Goal: Task Accomplishment & Management: Use online tool/utility

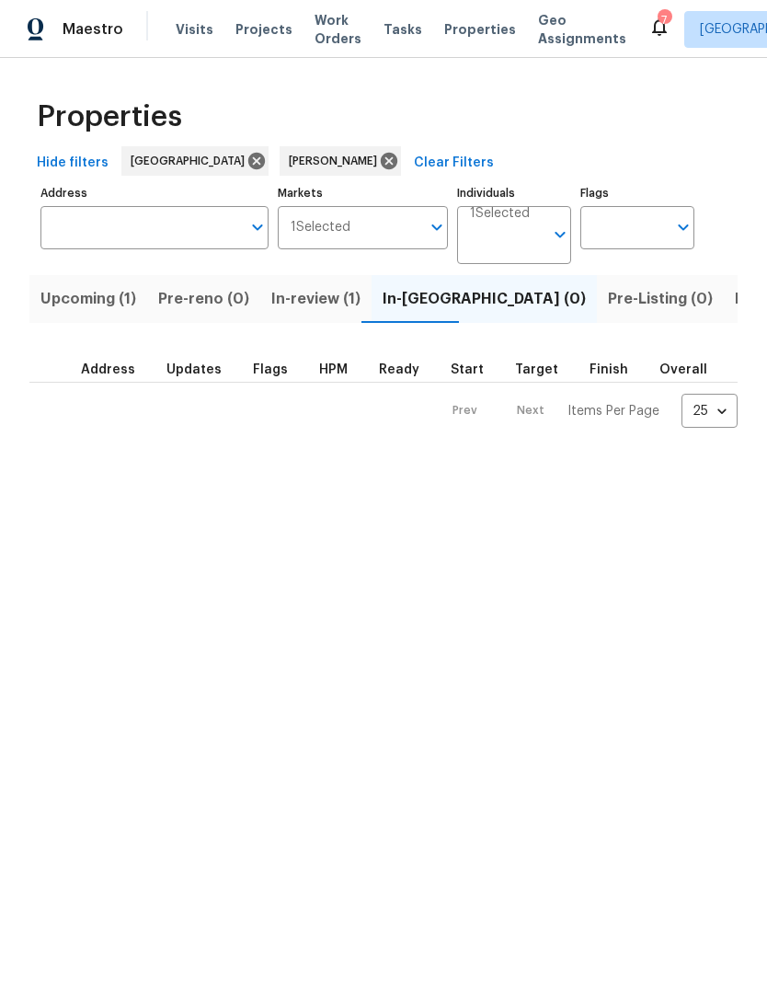
click at [333, 304] on span "In-review (1)" at bounding box center [315, 299] width 89 height 26
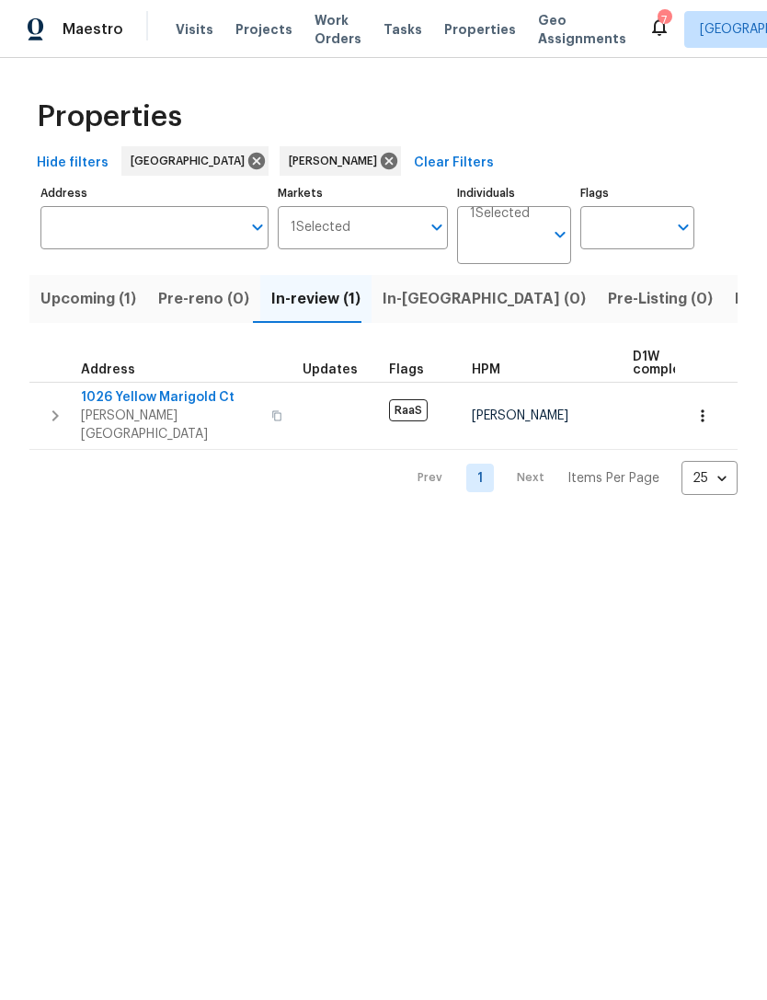
click at [183, 394] on span "1026 Yellow Marigold Ct" at bounding box center [170, 397] width 179 height 18
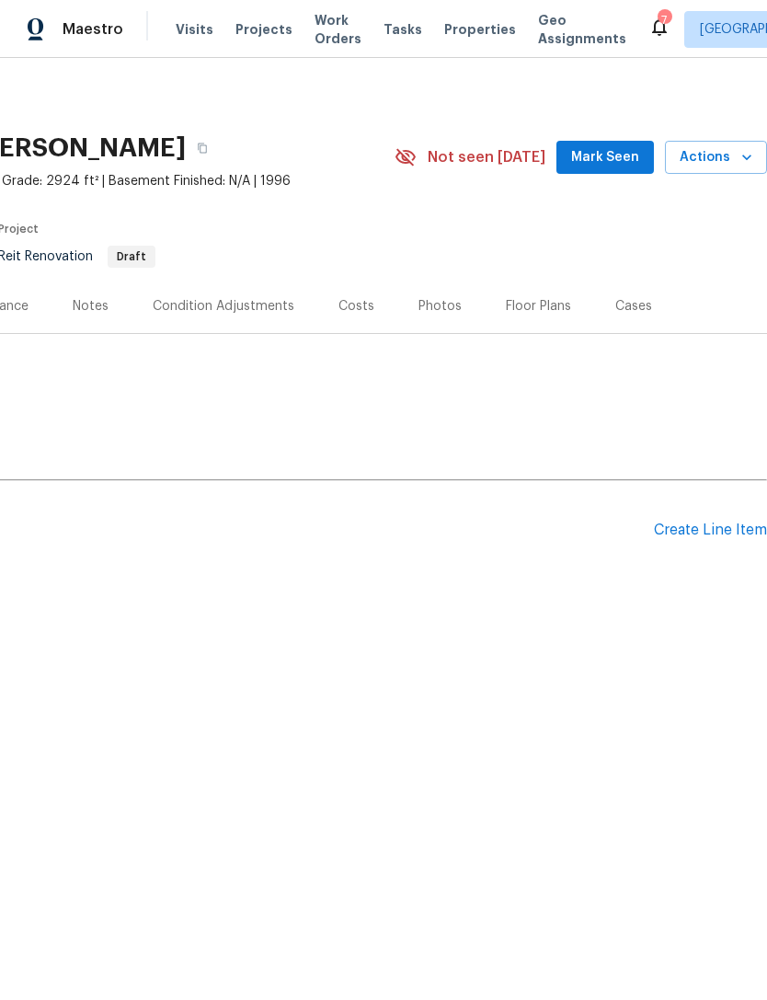
scroll to position [0, 272]
click at [617, 151] on span "Mark Seen" at bounding box center [605, 157] width 68 height 23
click at [731, 529] on div "Create Line Item" at bounding box center [710, 530] width 113 height 17
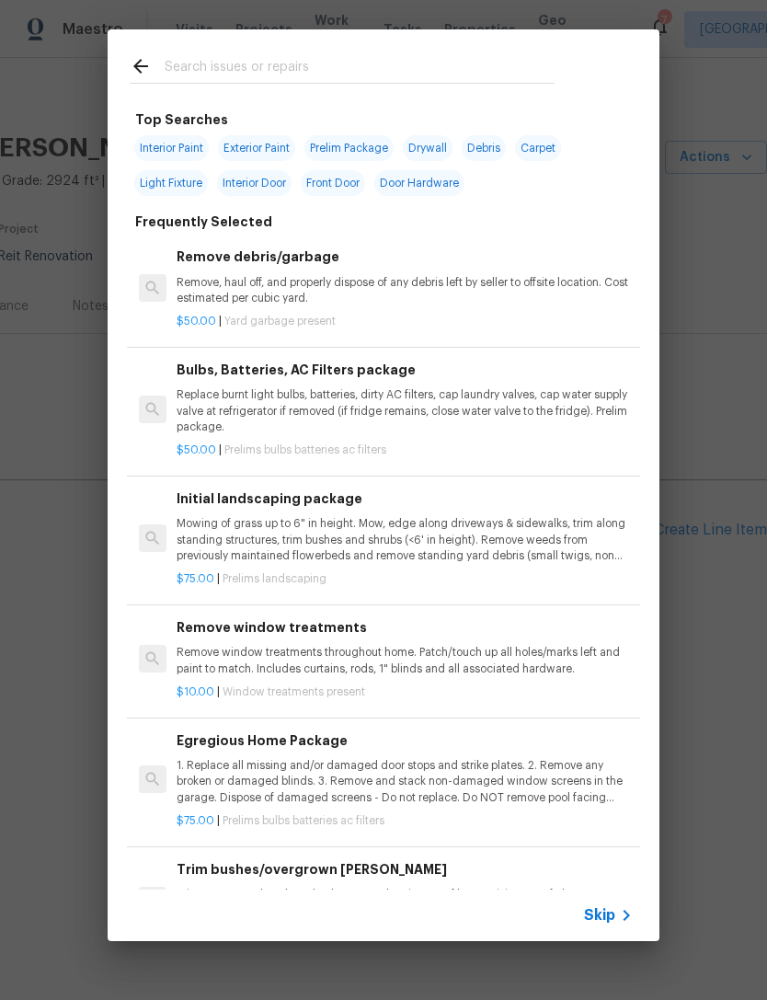
click at [269, 63] on input "text" at bounding box center [360, 69] width 390 height 28
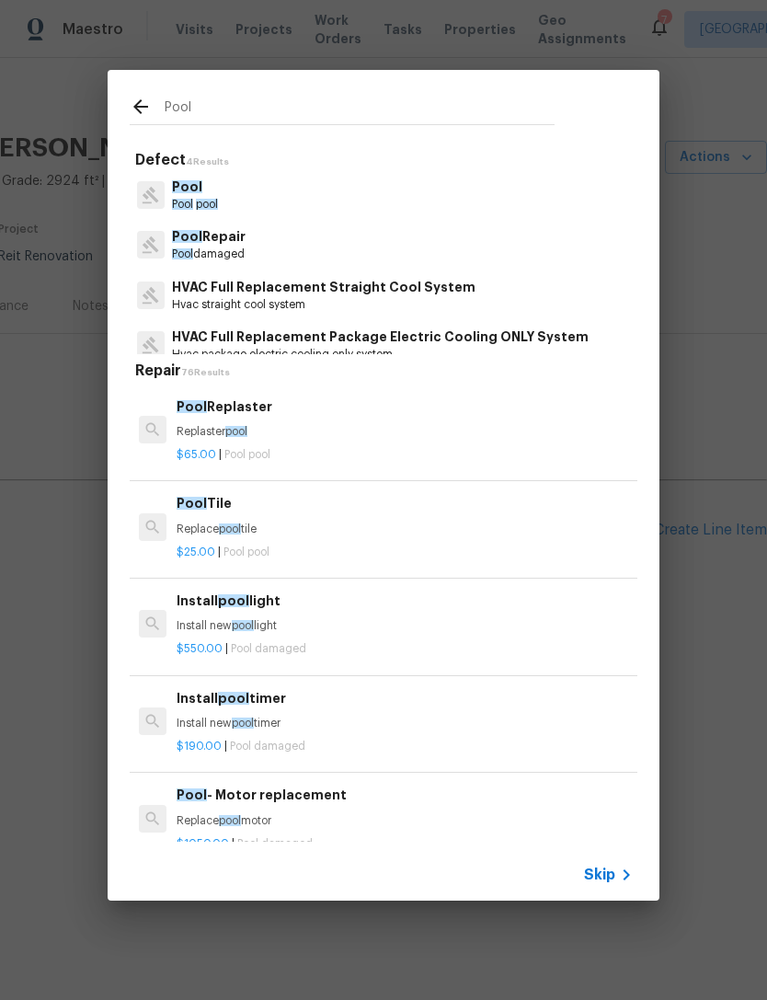
type input "Pool"
click at [367, 240] on div "Pool Repair Pool damaged" at bounding box center [384, 245] width 508 height 50
click at [367, 239] on div "Pool Repair Pool damaged" at bounding box center [384, 245] width 508 height 50
click at [239, 255] on p "Pool damaged" at bounding box center [209, 255] width 74 height 16
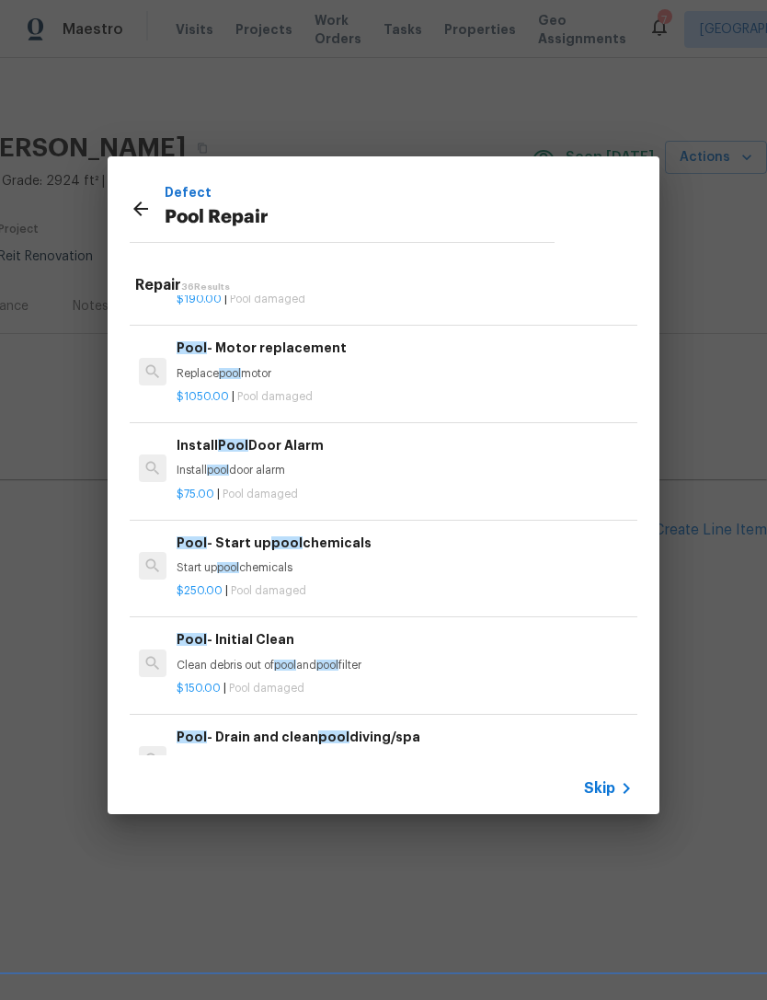
scroll to position [167, 0]
click at [258, 662] on p "Clean debris out of pool and pool filter" at bounding box center [405, 666] width 456 height 16
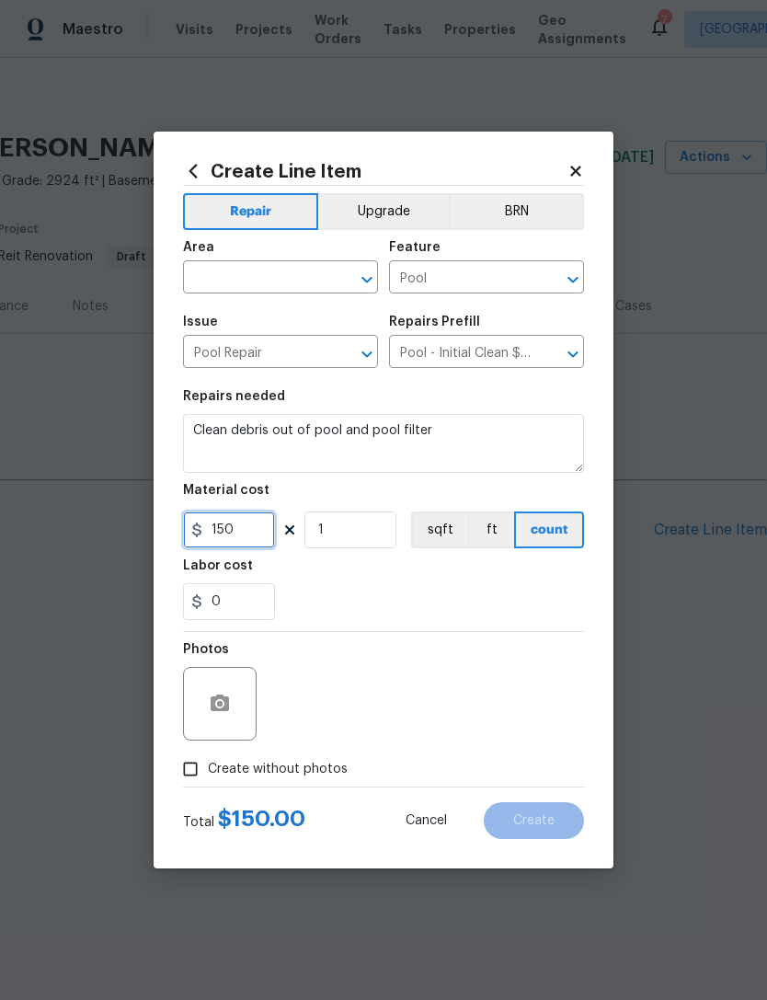
click at [245, 534] on input "150" at bounding box center [229, 529] width 92 height 37
type input "75"
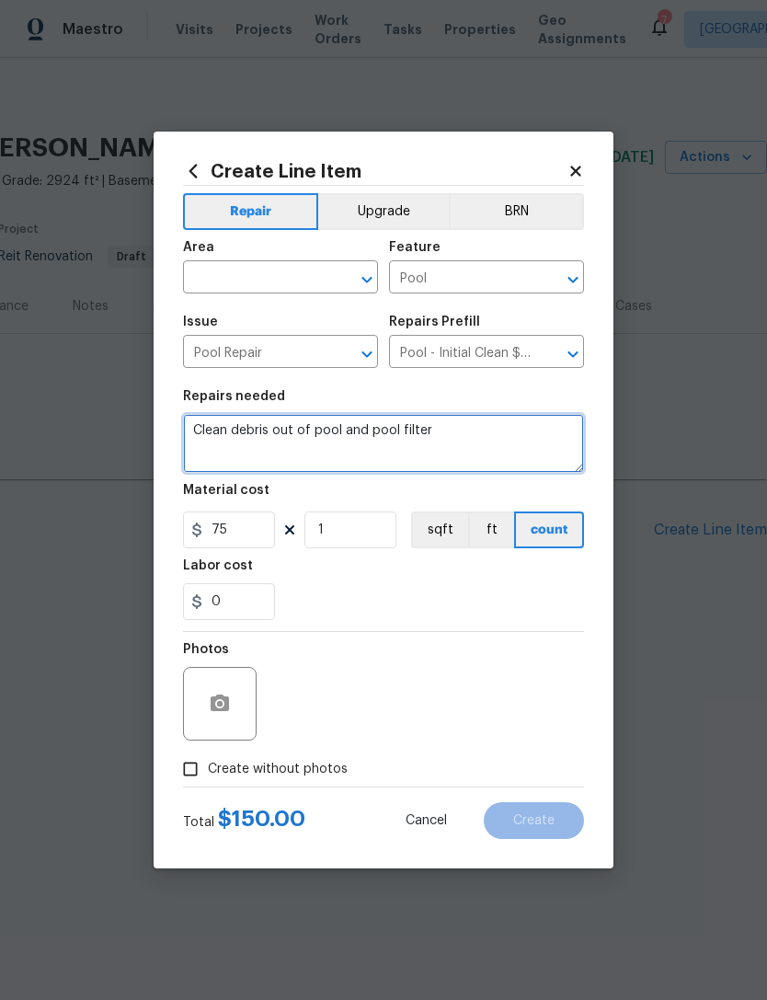
click at [447, 437] on textarea "Clean debris out of pool and pool filter" at bounding box center [383, 443] width 401 height 59
click at [463, 430] on textarea "Clean debris out of pool and pool filter" at bounding box center [383, 443] width 401 height 59
paste textarea "Julian @las-acm Good afternoon, we have a new house assigned as one of our list…"
click at [553, 452] on textarea "Julian @las-acm Good afternoon, we have a new house assigned as one of our list…" at bounding box center [383, 443] width 401 height 59
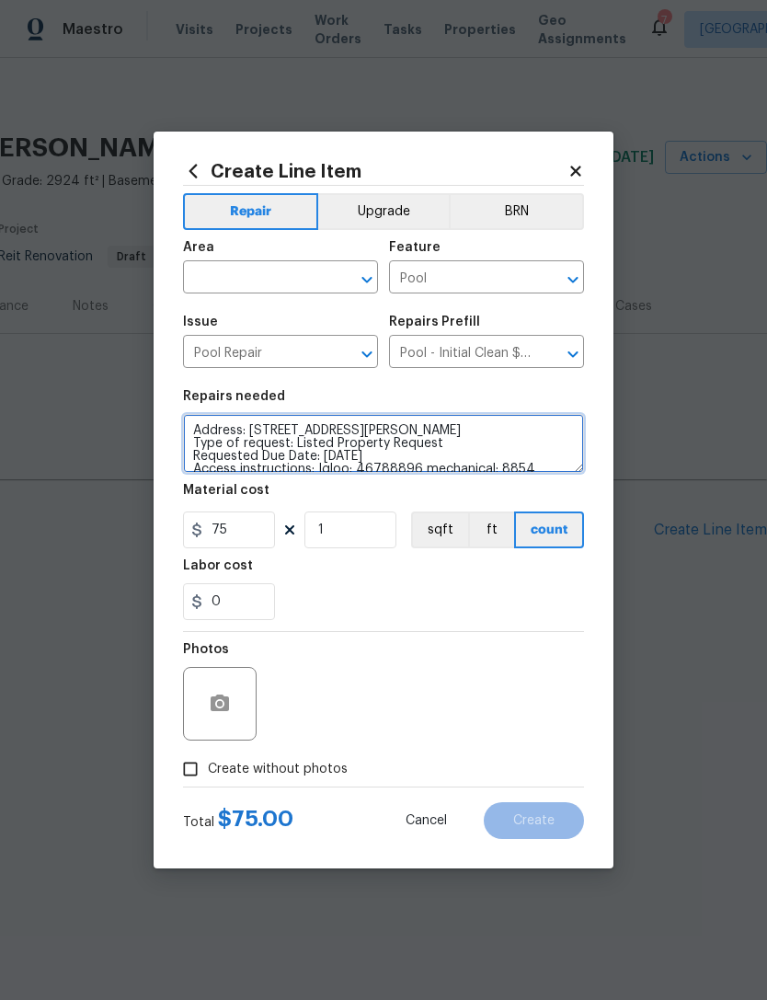
click at [193, 442] on textarea "Address: [STREET_ADDRESS][PERSON_NAME] Type of request: Listed Property Request…" at bounding box center [383, 443] width 401 height 59
type textarea "Address: [STREET_ADDRESS][PERSON_NAME] Type of request: Listed Property Request…"
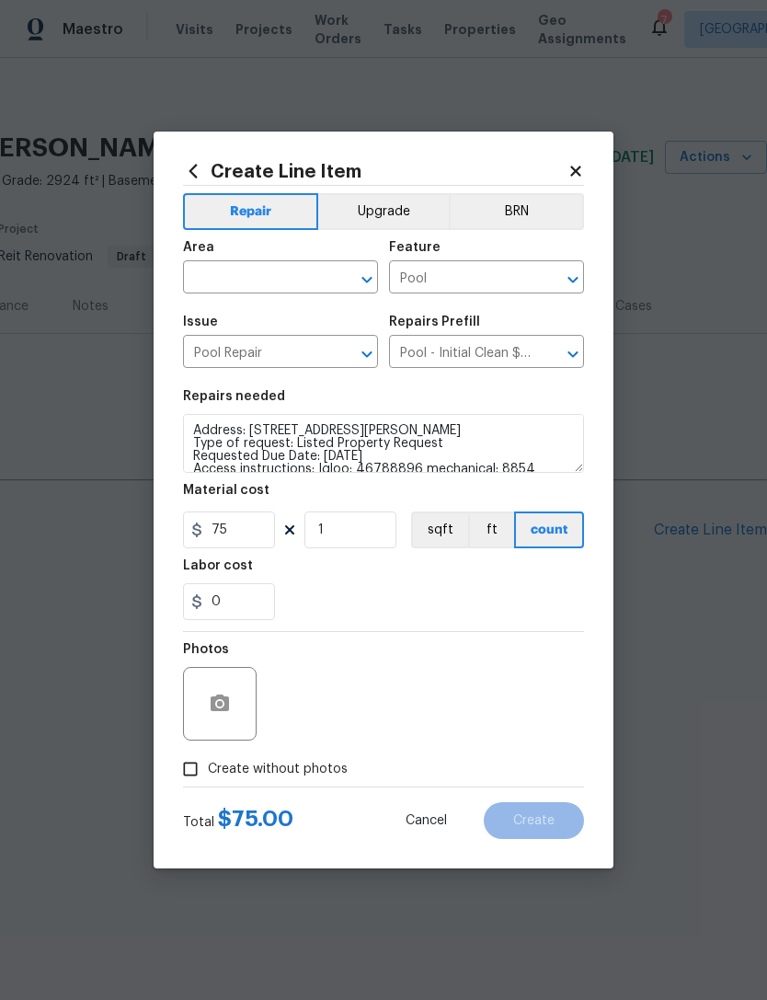
click at [268, 285] on input "text" at bounding box center [255, 279] width 144 height 29
click at [282, 316] on li "In-ground pool / Spa" at bounding box center [280, 320] width 195 height 30
type input "In-ground pool / Spa"
click at [449, 598] on div "0" at bounding box center [383, 601] width 401 height 37
click at [234, 712] on button "button" at bounding box center [220, 704] width 44 height 44
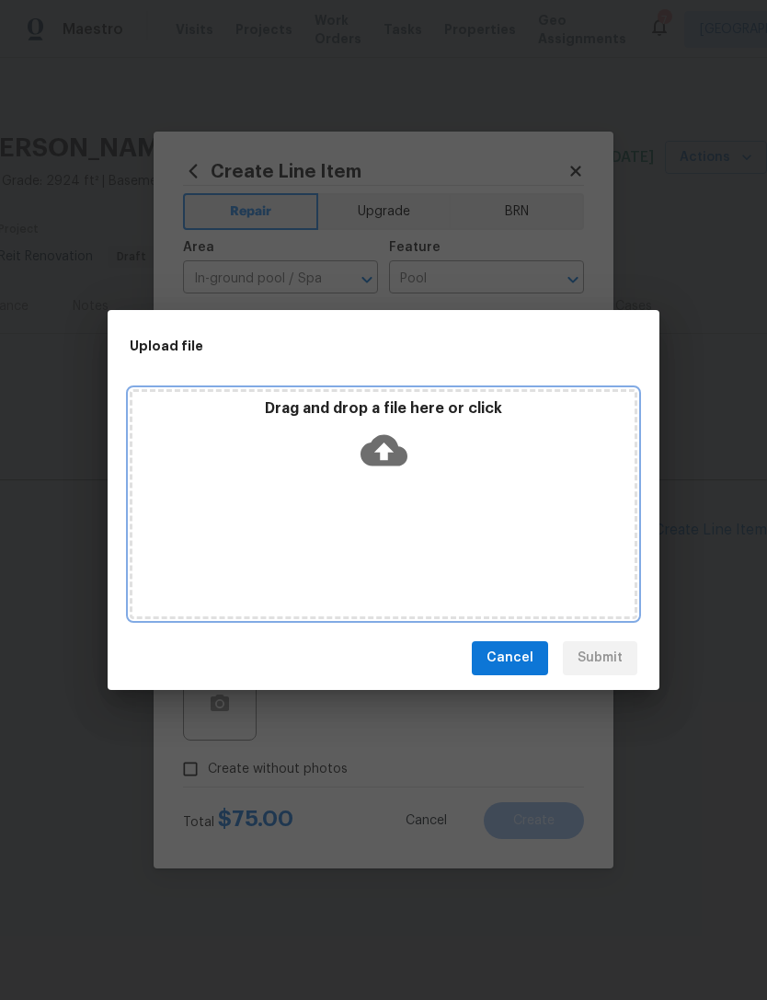
click at [386, 450] on icon at bounding box center [384, 450] width 47 height 47
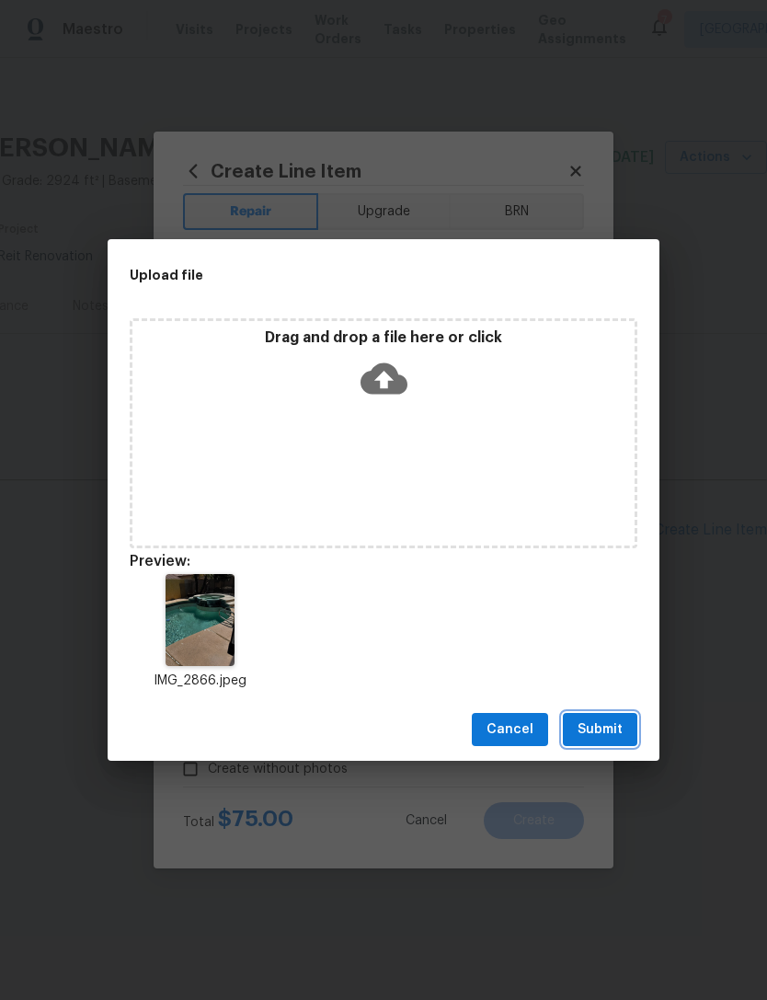
click at [610, 724] on span "Submit" at bounding box center [600, 729] width 45 height 23
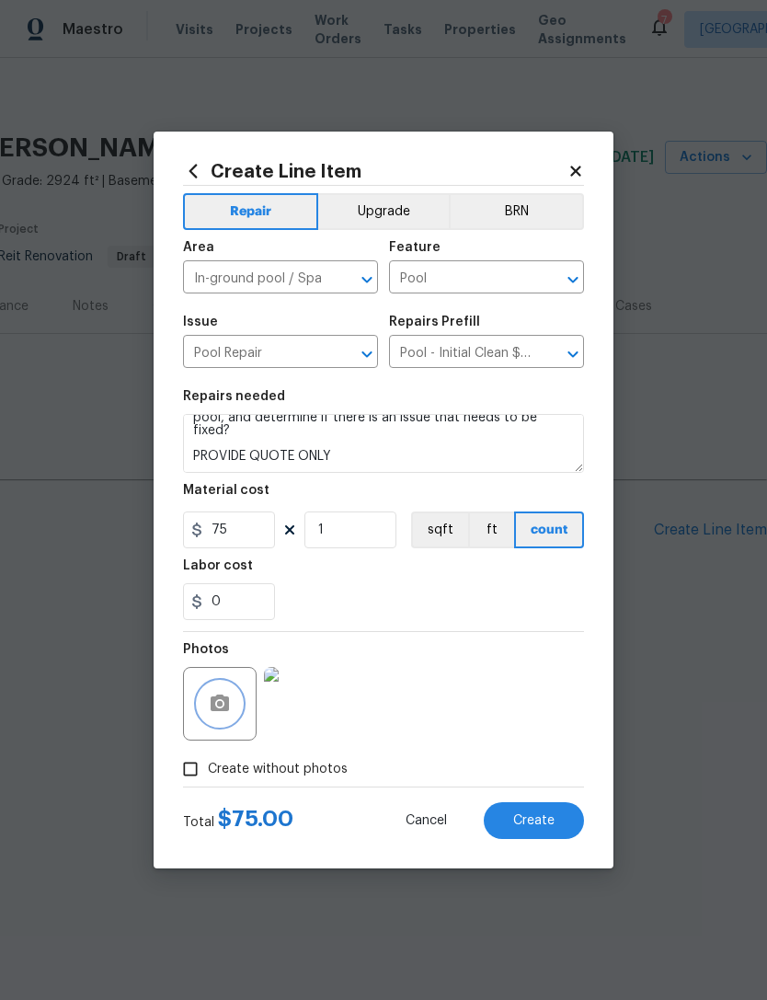
scroll to position [103, 0]
click at [545, 818] on span "Create" at bounding box center [533, 821] width 41 height 14
type input "0"
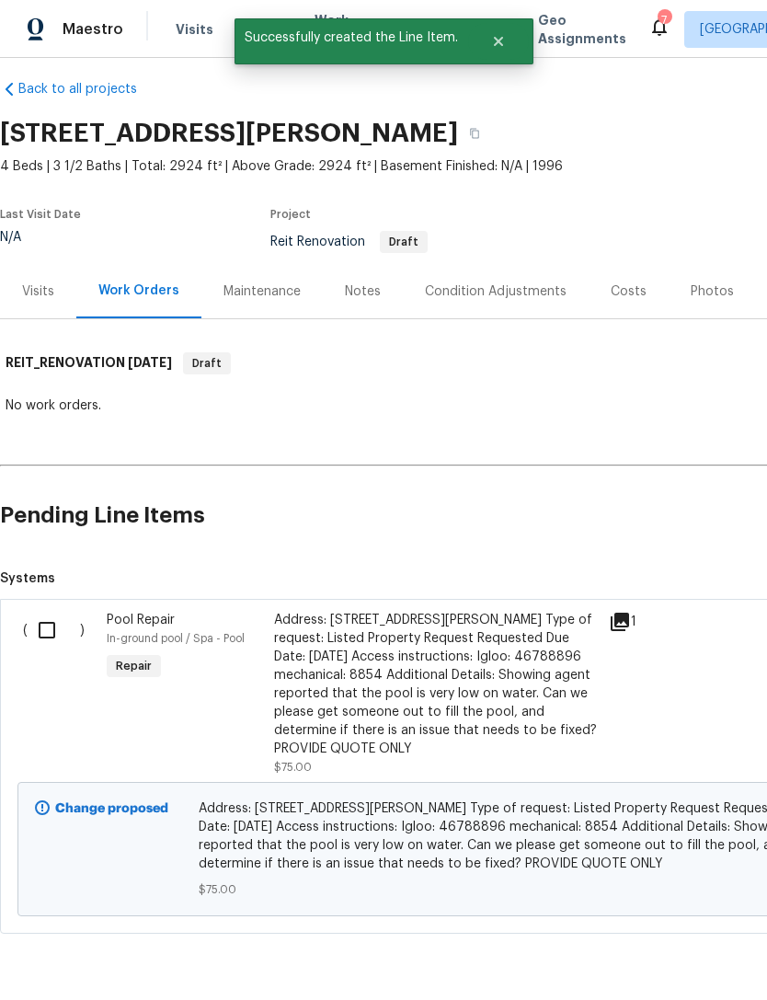
scroll to position [15, 0]
click at [45, 631] on input "checkbox" at bounding box center [54, 630] width 52 height 39
checkbox input "true"
click at [667, 962] on span "Create Work Order" at bounding box center [662, 954] width 122 height 23
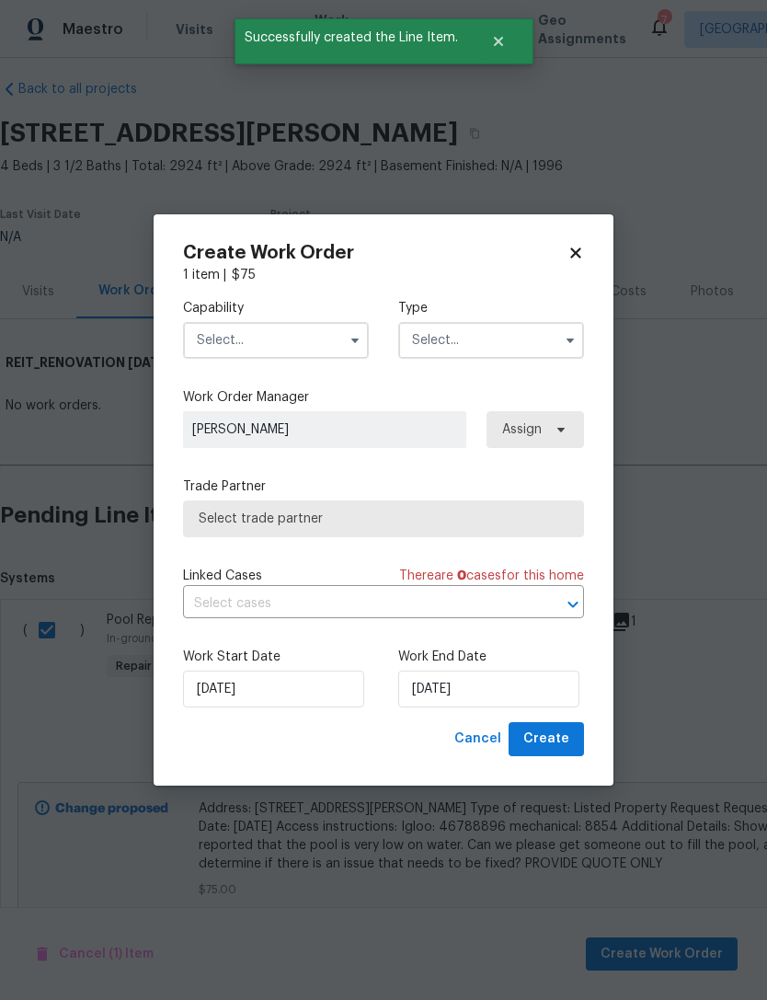
click at [307, 341] on input "text" at bounding box center [276, 340] width 186 height 37
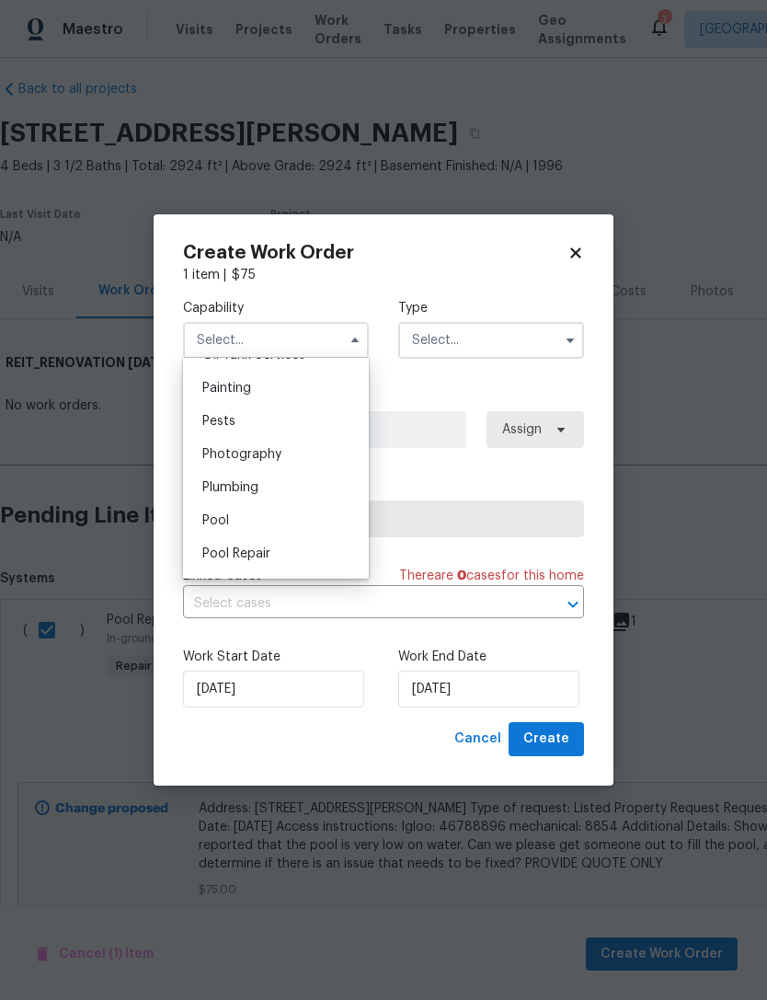
scroll to position [1544, 0]
click at [290, 513] on div "Pool" at bounding box center [276, 513] width 177 height 33
type input "Pool"
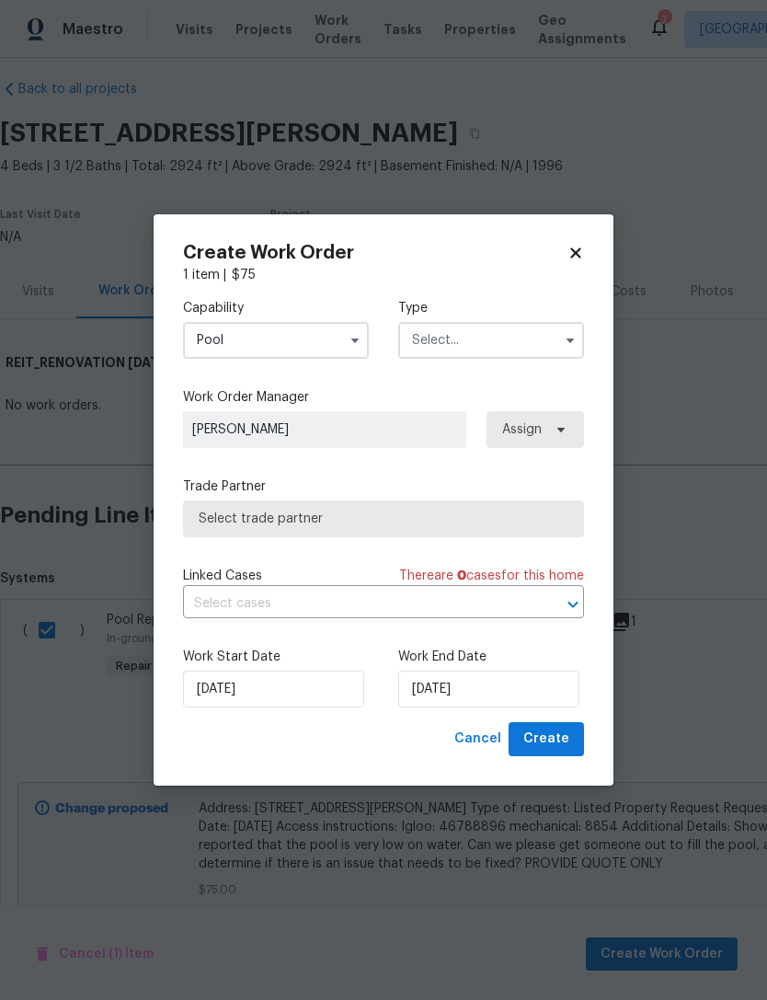
click at [529, 337] on input "text" at bounding box center [491, 340] width 186 height 37
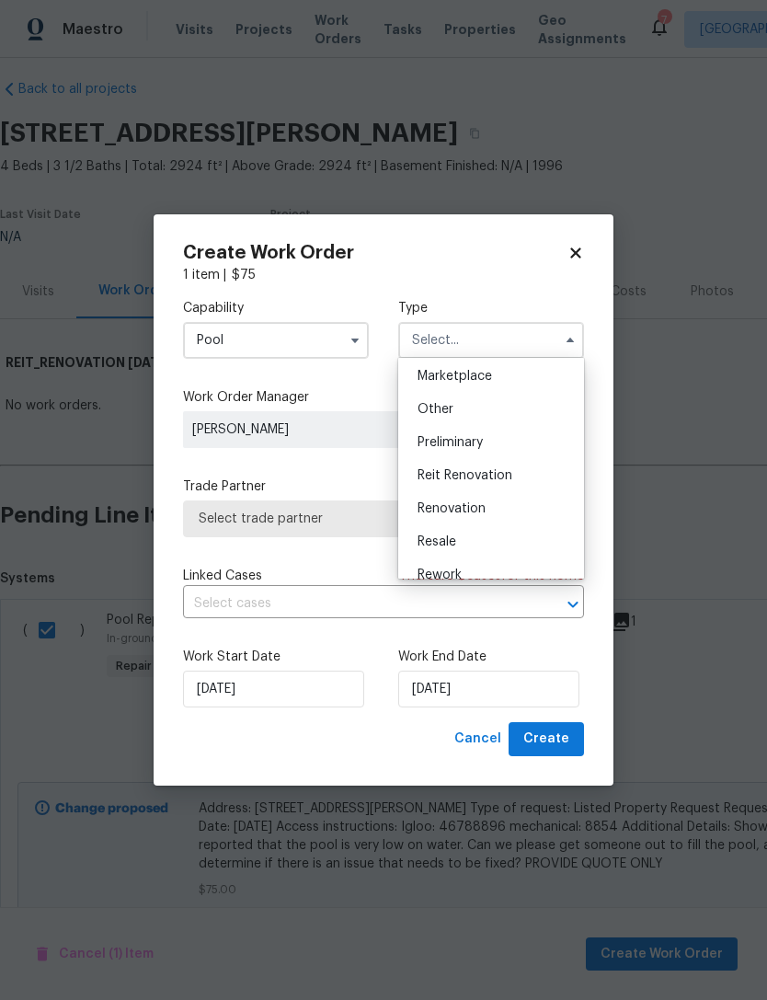
scroll to position [343, 0]
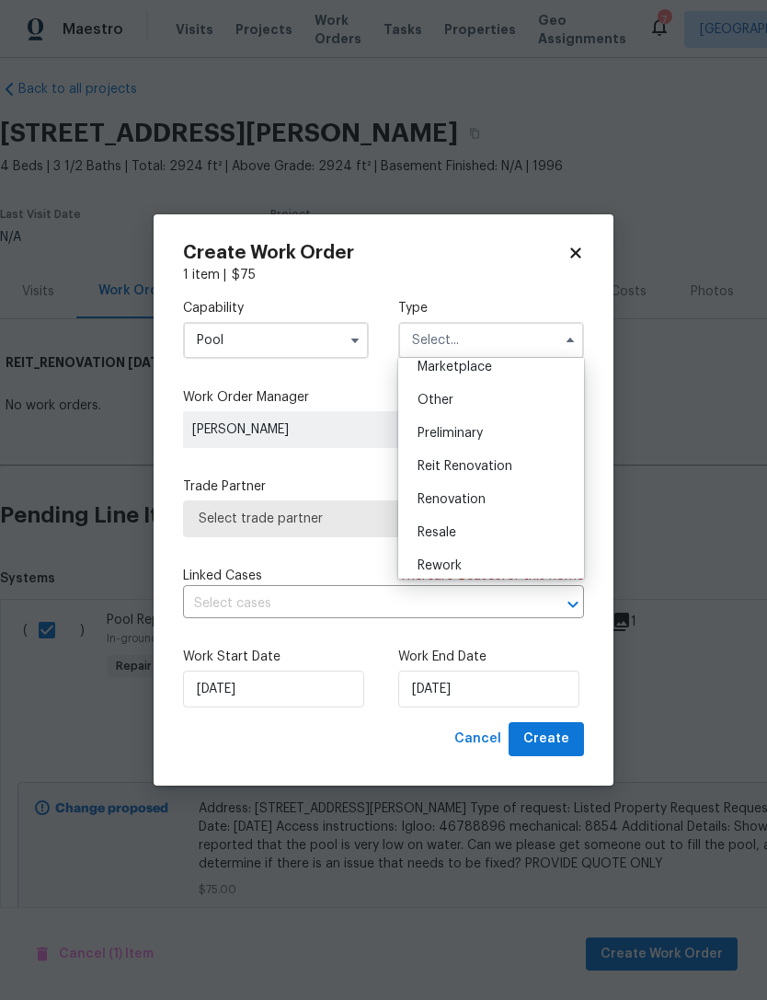
click at [492, 471] on span "Reit Renovation" at bounding box center [465, 466] width 95 height 13
type input "Reit Renovation"
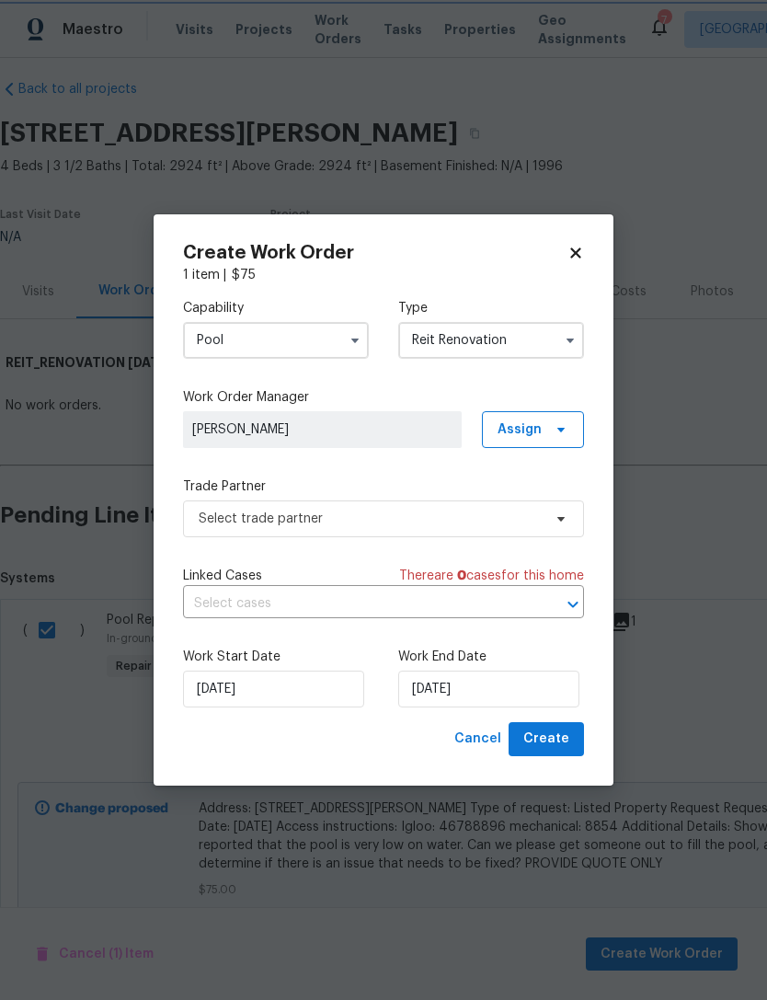
scroll to position [0, 0]
click at [515, 699] on input "[DATE]" at bounding box center [488, 689] width 181 height 37
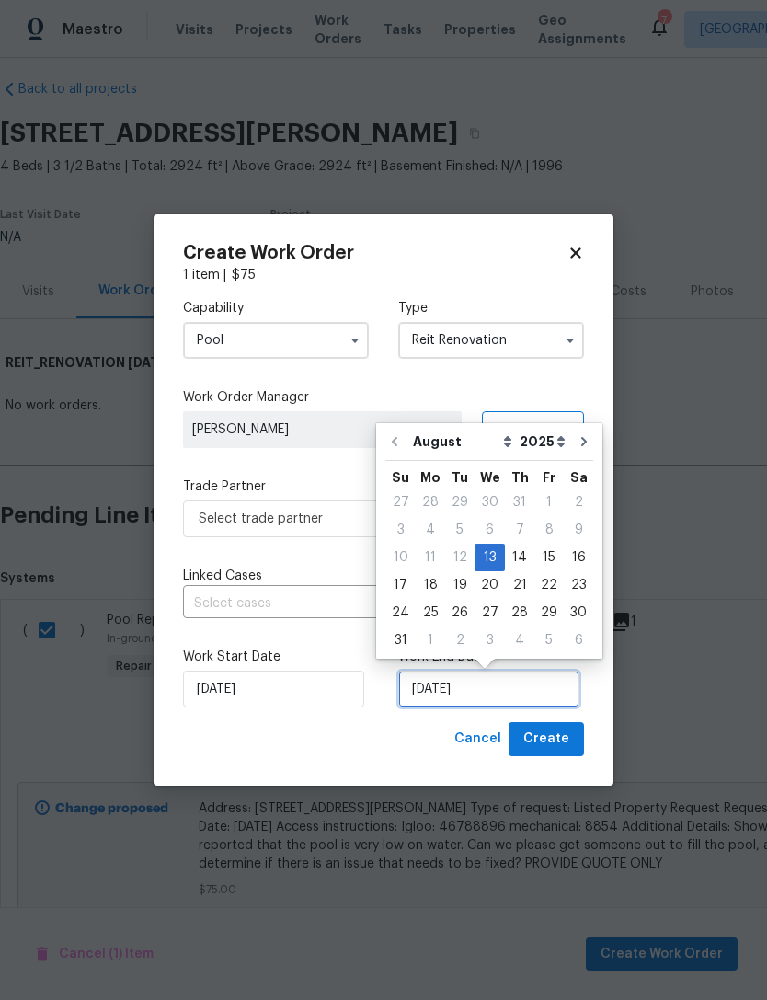
scroll to position [34, 0]
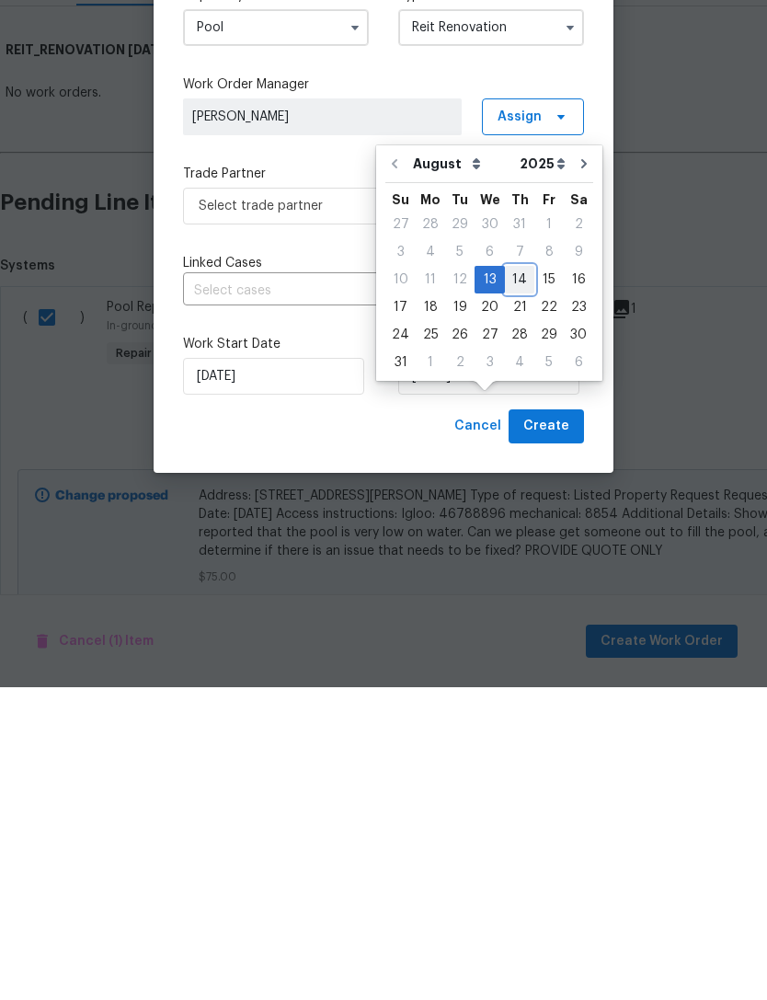
click at [513, 580] on div "14" at bounding box center [519, 593] width 29 height 26
type input "[DATE]"
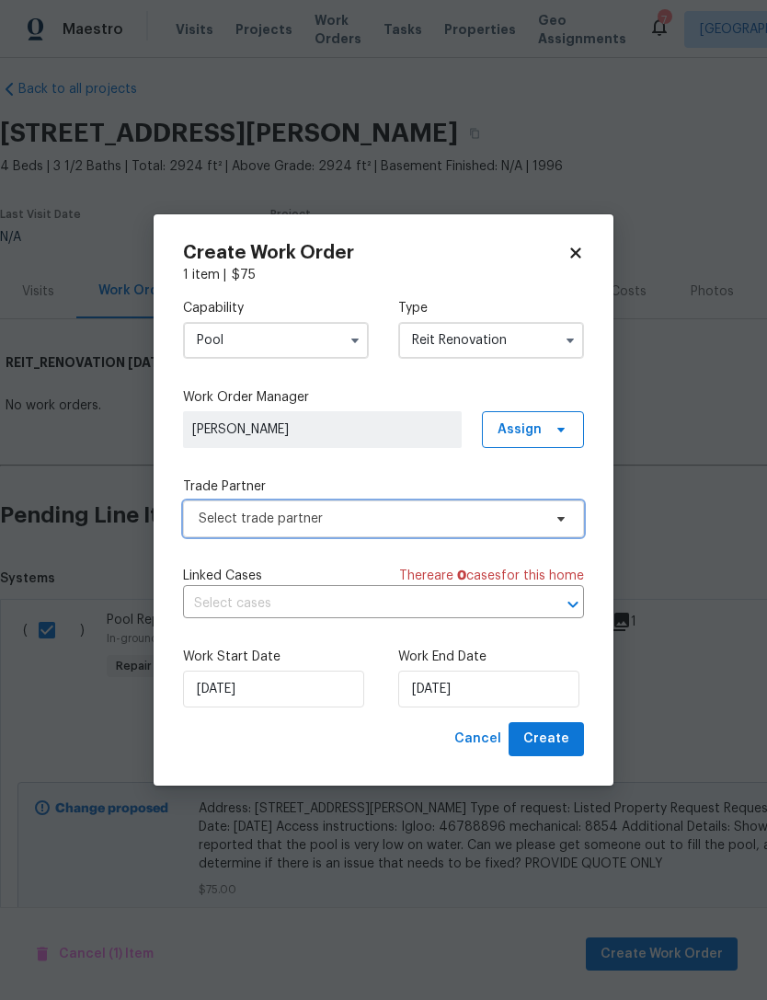
click at [413, 528] on span "Select trade partner" at bounding box center [383, 518] width 401 height 37
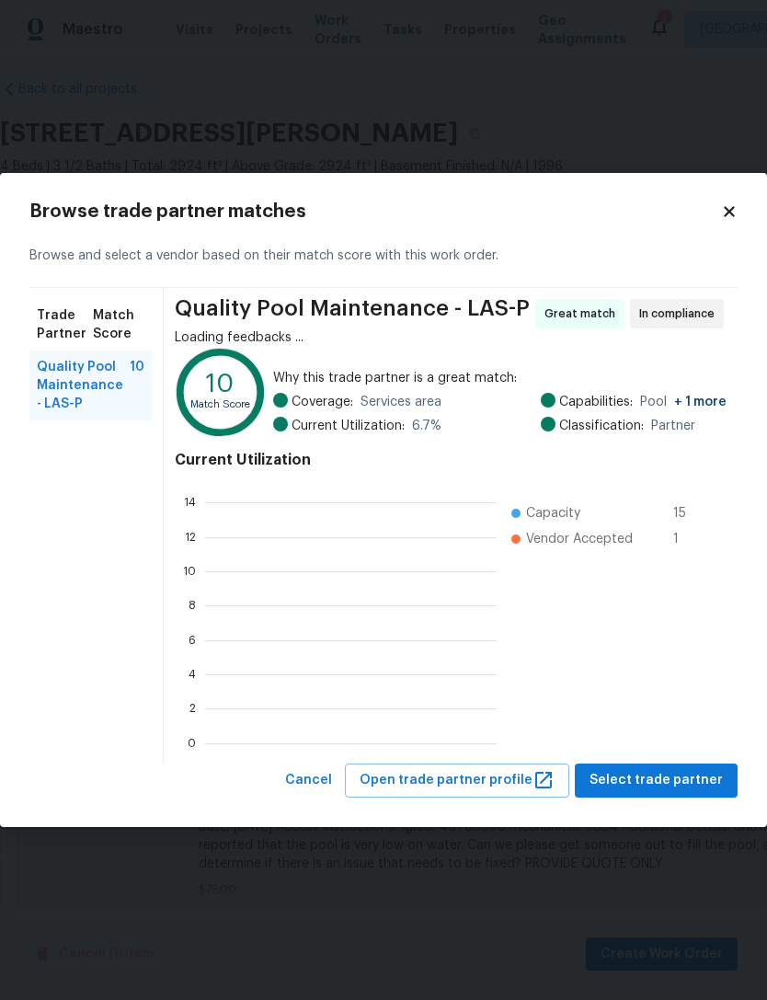
scroll to position [2, 2]
click at [672, 792] on button "Select trade partner" at bounding box center [656, 781] width 163 height 34
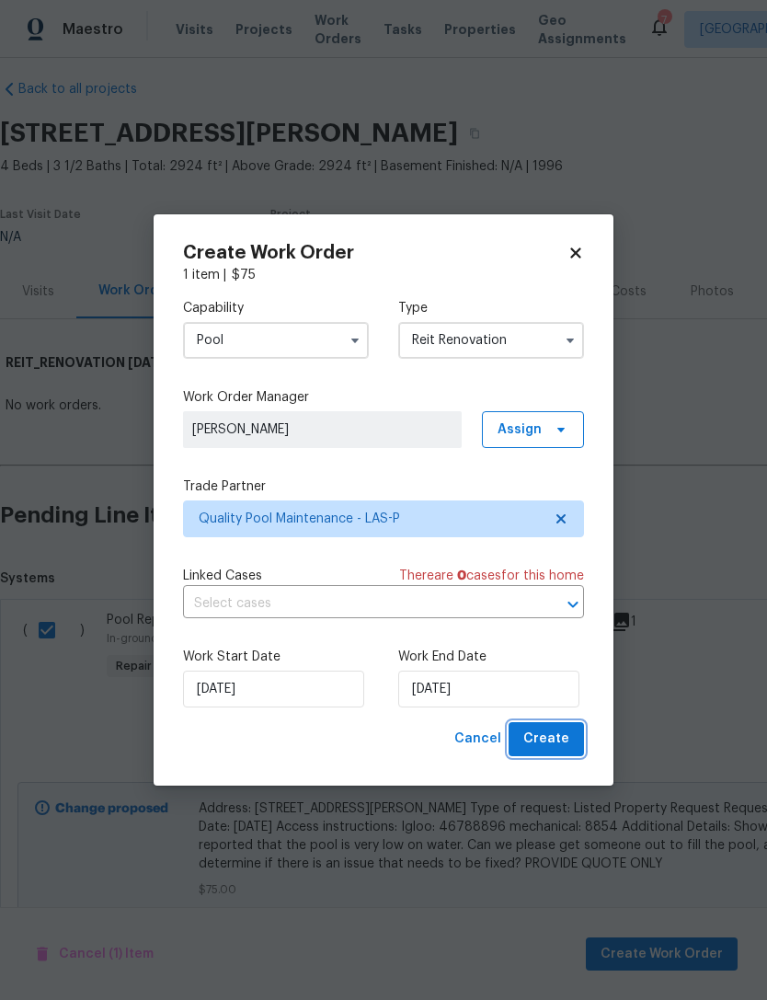
click at [561, 743] on span "Create" at bounding box center [546, 739] width 46 height 23
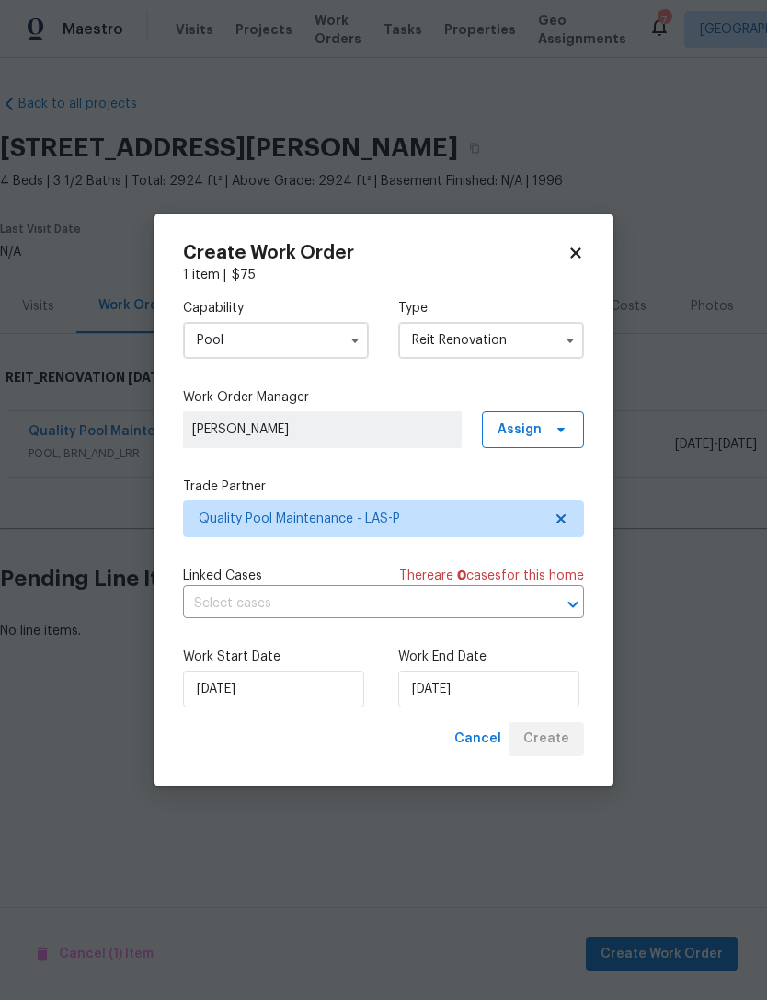
scroll to position [0, 0]
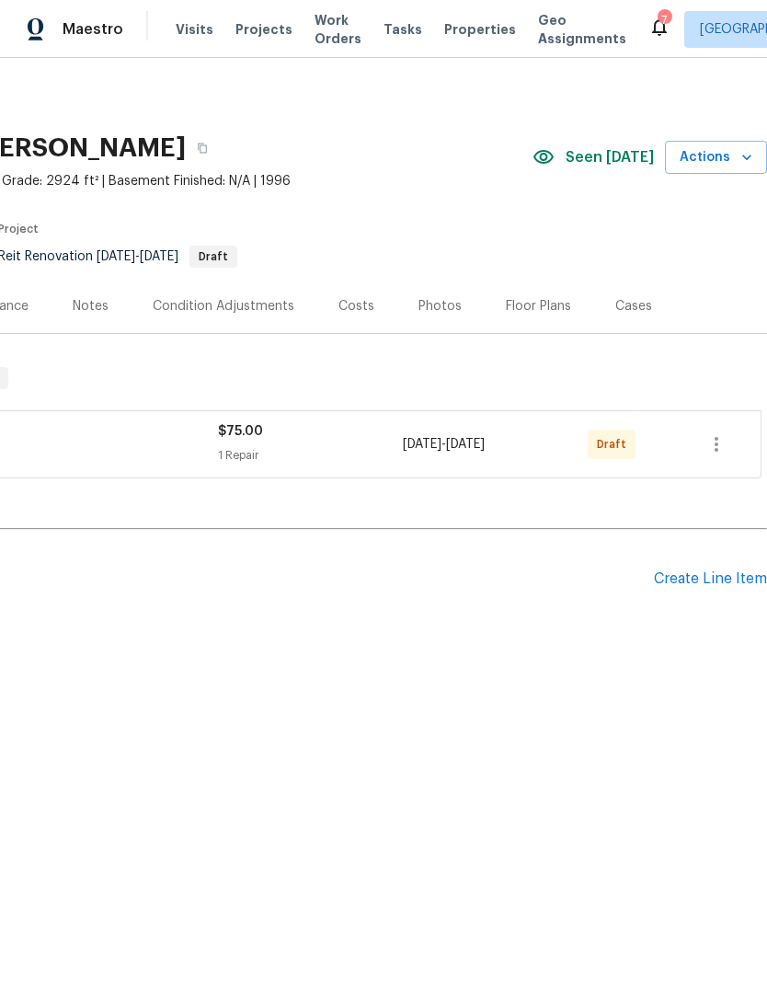
scroll to position [0, 272]
click at [732, 443] on button "button" at bounding box center [717, 444] width 44 height 44
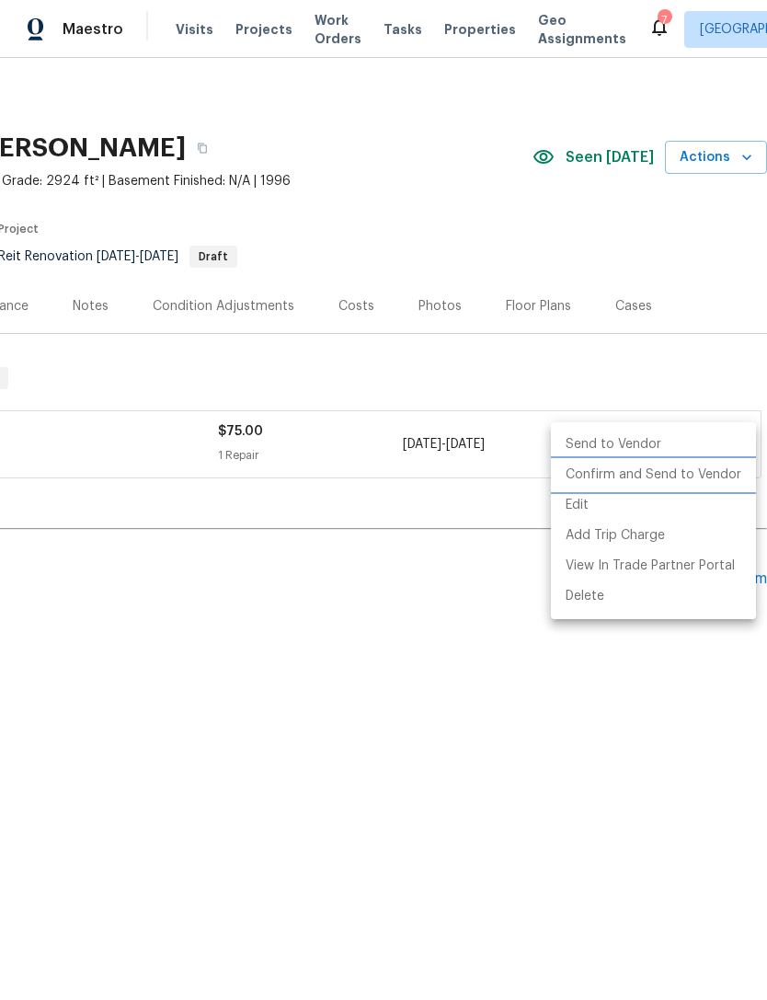
click at [695, 479] on li "Confirm and Send to Vendor" at bounding box center [653, 475] width 205 height 30
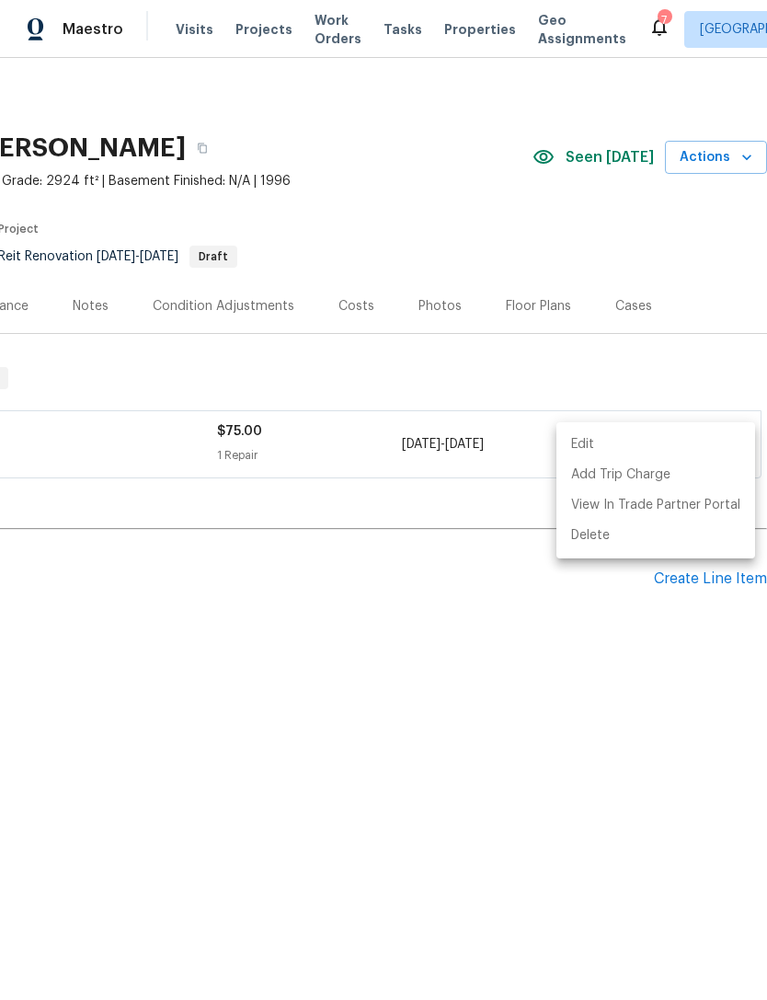
click at [603, 870] on div at bounding box center [383, 500] width 767 height 1000
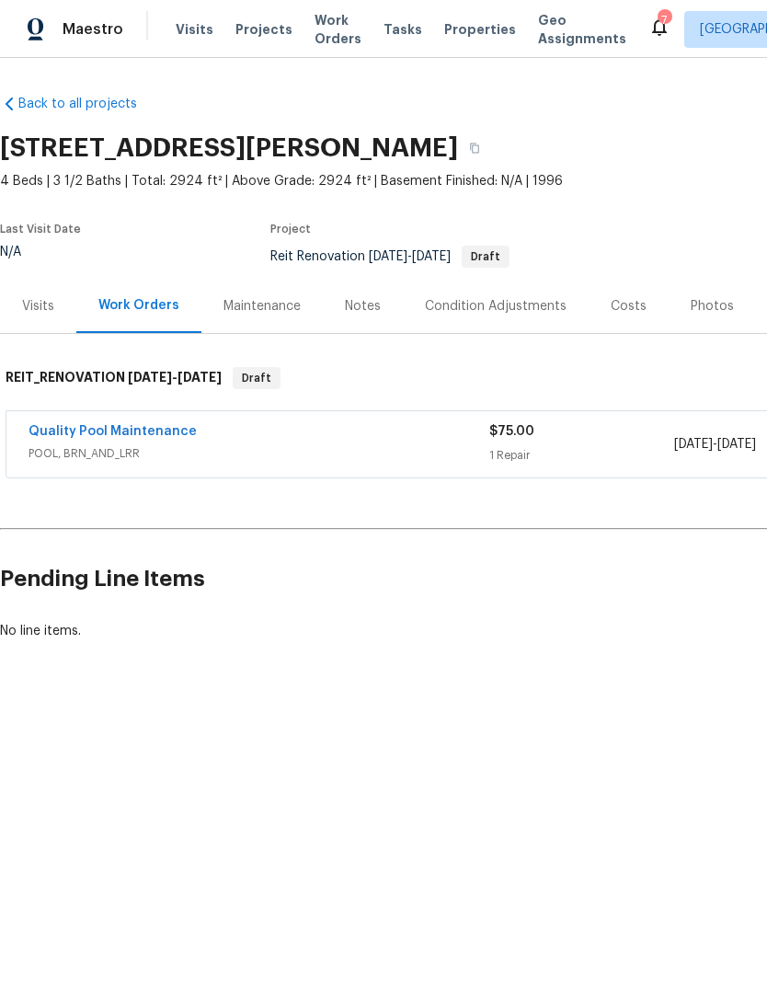
click at [129, 436] on link "Quality Pool Maintenance" at bounding box center [113, 431] width 168 height 13
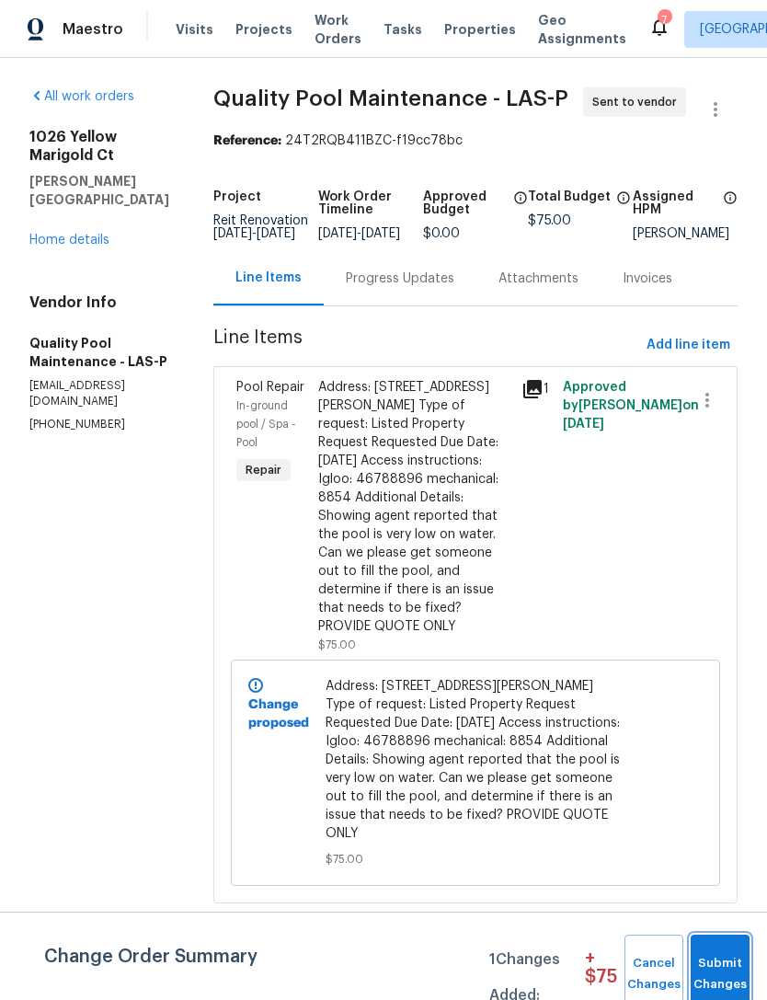
click at [722, 960] on span "Submit Changes" at bounding box center [720, 974] width 40 height 42
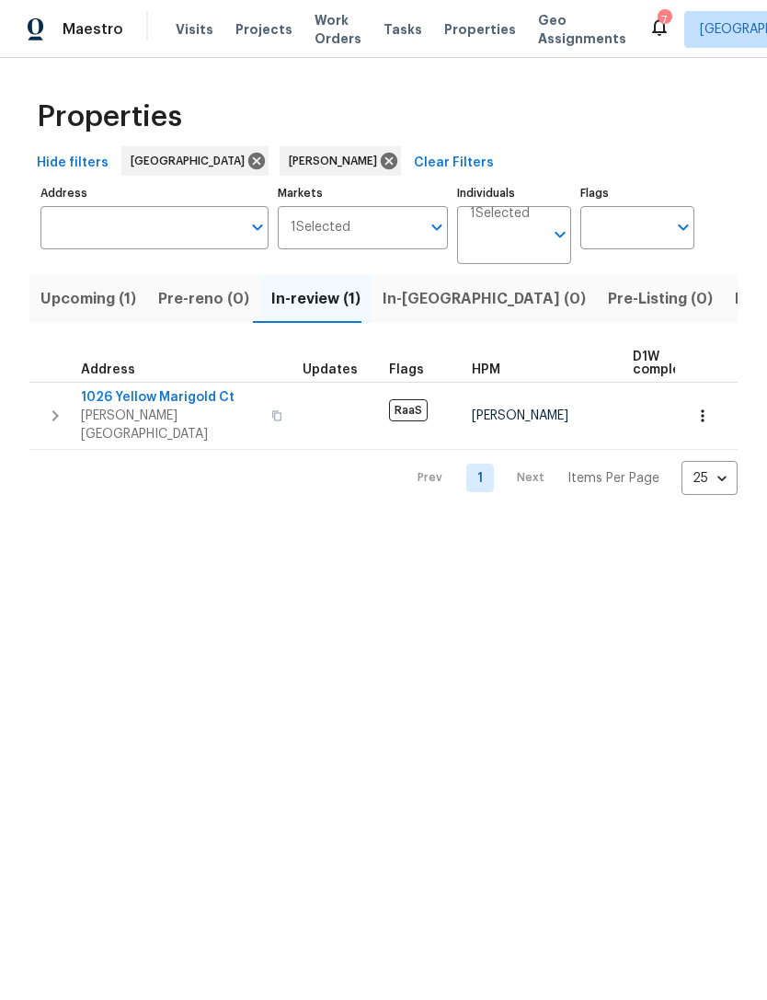
click at [424, 300] on span "In-reno (0)" at bounding box center [484, 299] width 203 height 26
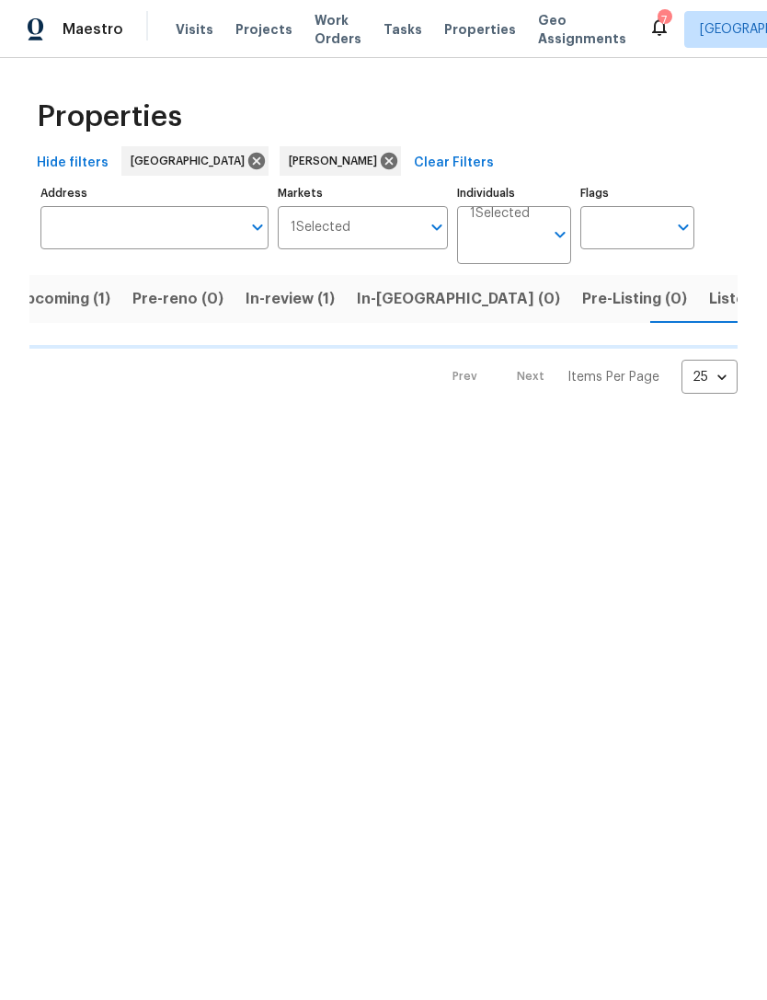
scroll to position [0, 29]
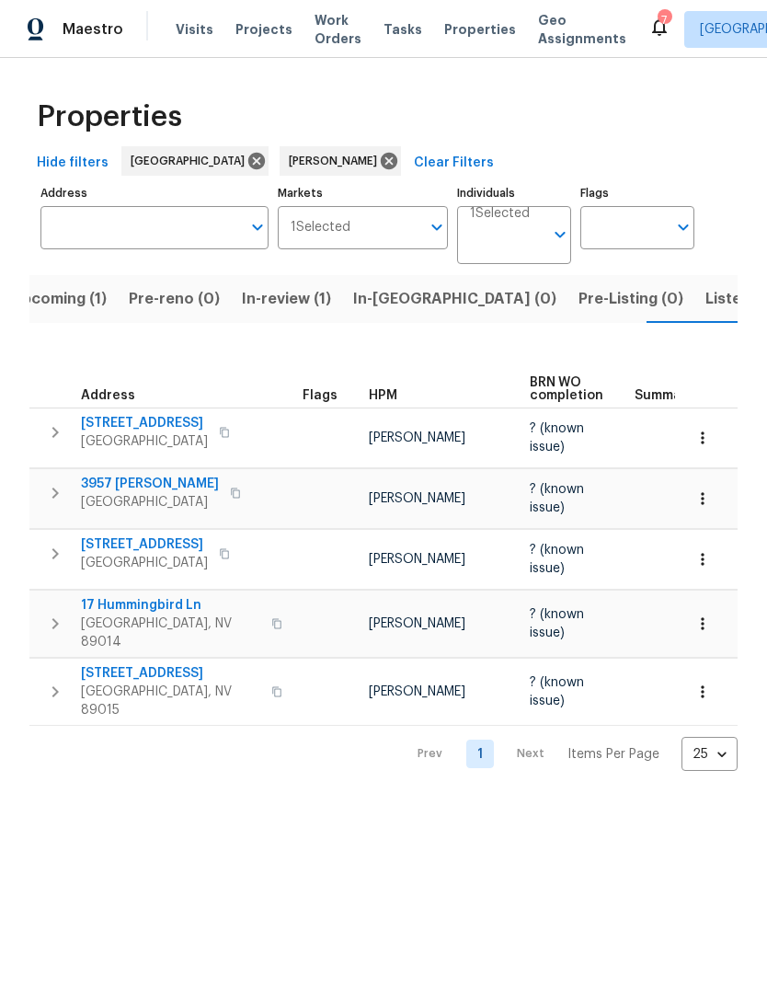
click at [394, 297] on span "In-reno (0)" at bounding box center [454, 299] width 203 height 26
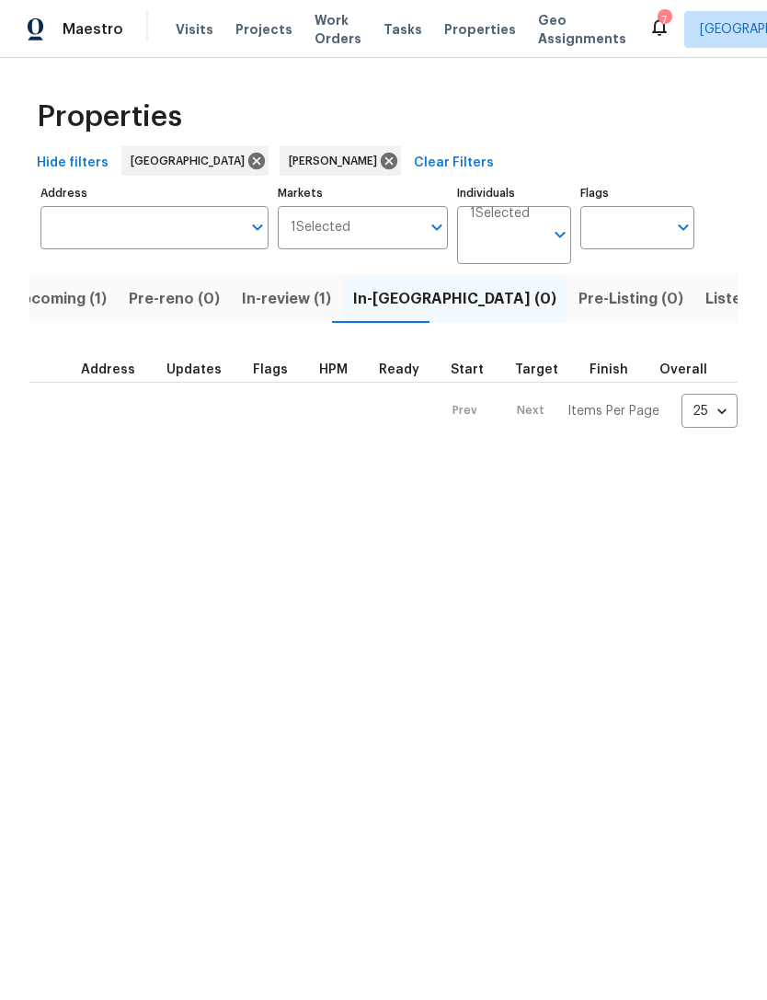
click at [309, 311] on span "In-review (1)" at bounding box center [286, 299] width 89 height 26
